Goal: Task Accomplishment & Management: Use online tool/utility

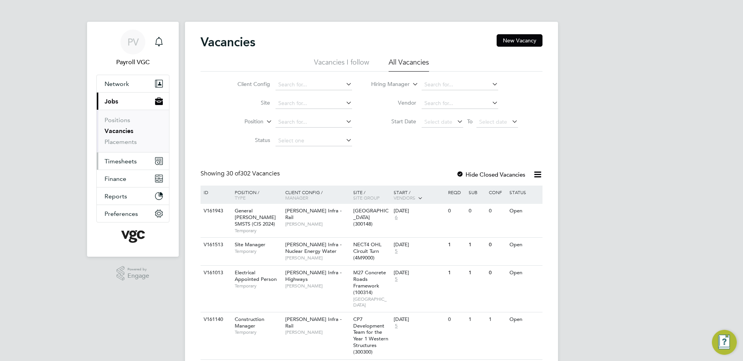
click at [144, 160] on button "Timesheets" at bounding box center [133, 160] width 72 height 17
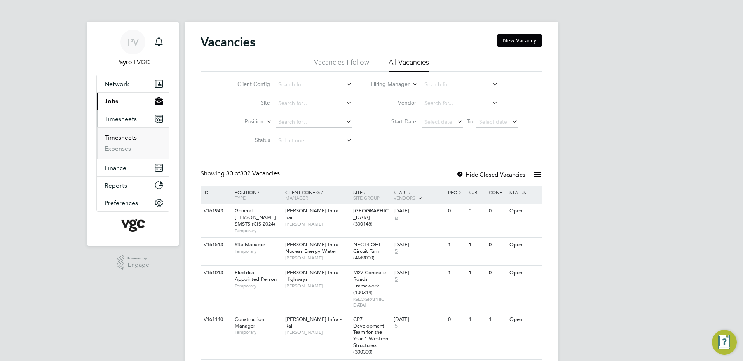
drag, startPoint x: 121, startPoint y: 139, endPoint x: 136, endPoint y: 139, distance: 15.5
click at [121, 139] on link "Timesheets" at bounding box center [121, 137] width 32 height 7
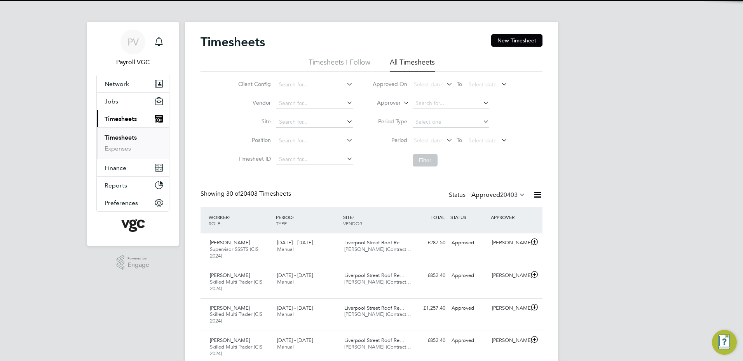
click at [539, 196] on icon at bounding box center [538, 195] width 10 height 10
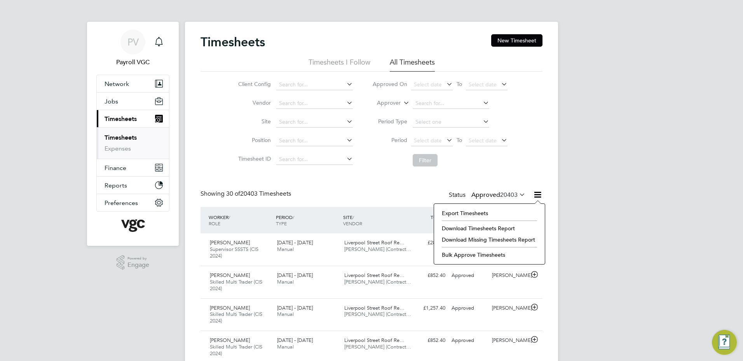
click at [507, 211] on li "Export Timesheets" at bounding box center [489, 212] width 103 height 11
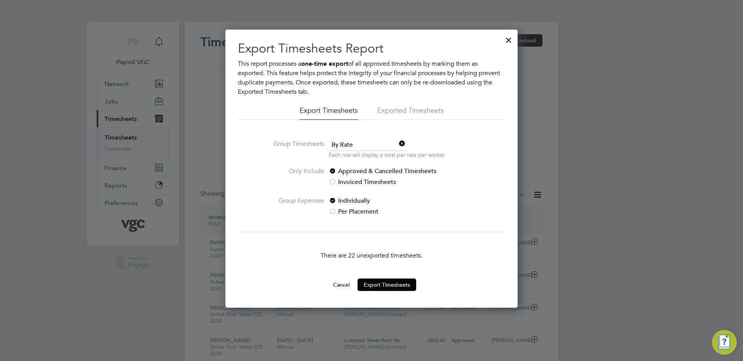
click at [346, 152] on p "Each row will display a total per rate per worker" at bounding box center [387, 155] width 116 height 8
click at [344, 146] on span "By Rate" at bounding box center [367, 145] width 77 height 12
click at [345, 169] on li "By Date" at bounding box center [366, 166] width 77 height 10
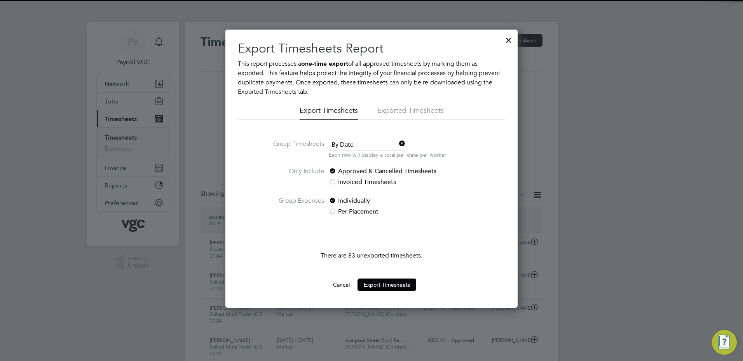
click at [338, 284] on button "Cancel" at bounding box center [341, 284] width 29 height 12
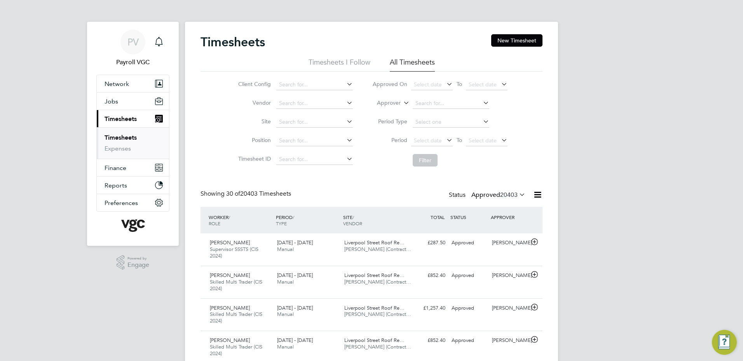
drag, startPoint x: 531, startPoint y: 195, endPoint x: 519, endPoint y: 211, distance: 19.4
click at [533, 195] on icon at bounding box center [538, 195] width 10 height 10
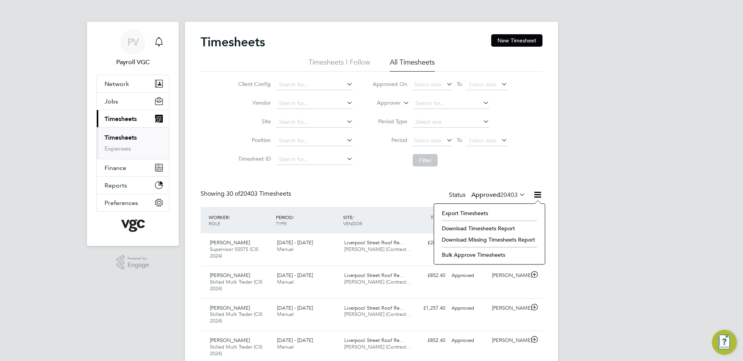
click at [513, 213] on li "Export Timesheets" at bounding box center [489, 212] width 103 height 11
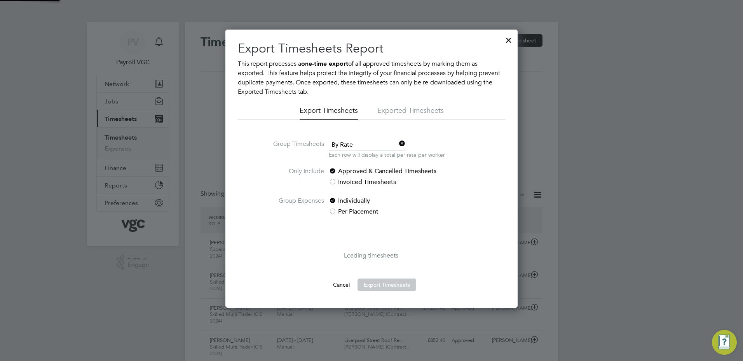
scroll to position [4, 4]
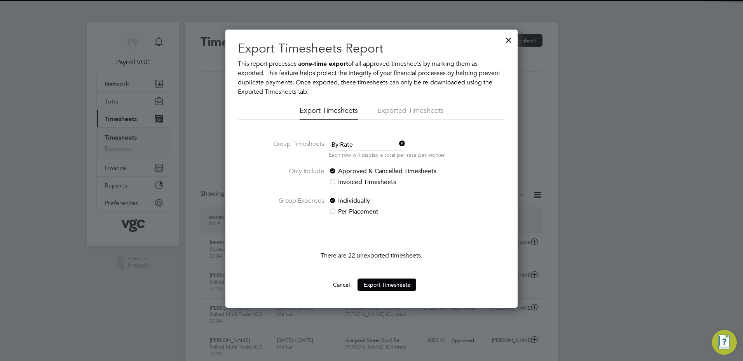
click at [352, 144] on span "By Rate" at bounding box center [367, 145] width 77 height 12
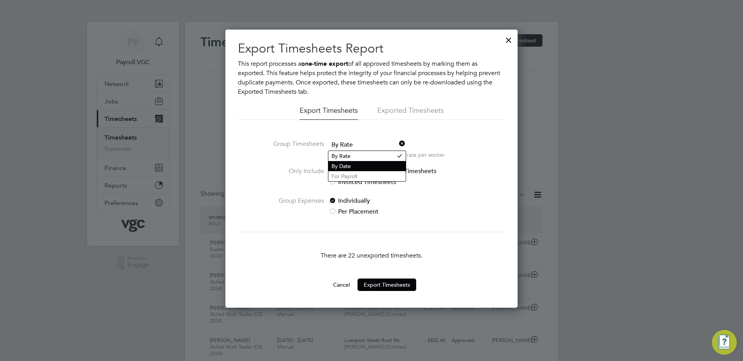
click at [349, 164] on li "By Date" at bounding box center [366, 166] width 77 height 10
click at [341, 282] on button "Cancel" at bounding box center [341, 284] width 29 height 12
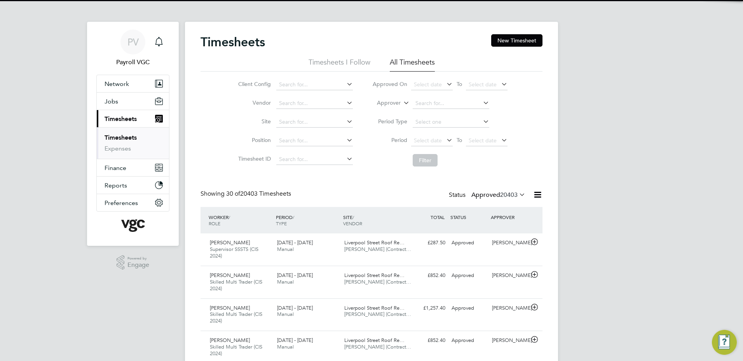
scroll to position [26, 68]
